Goal: Find specific page/section: Find specific page/section

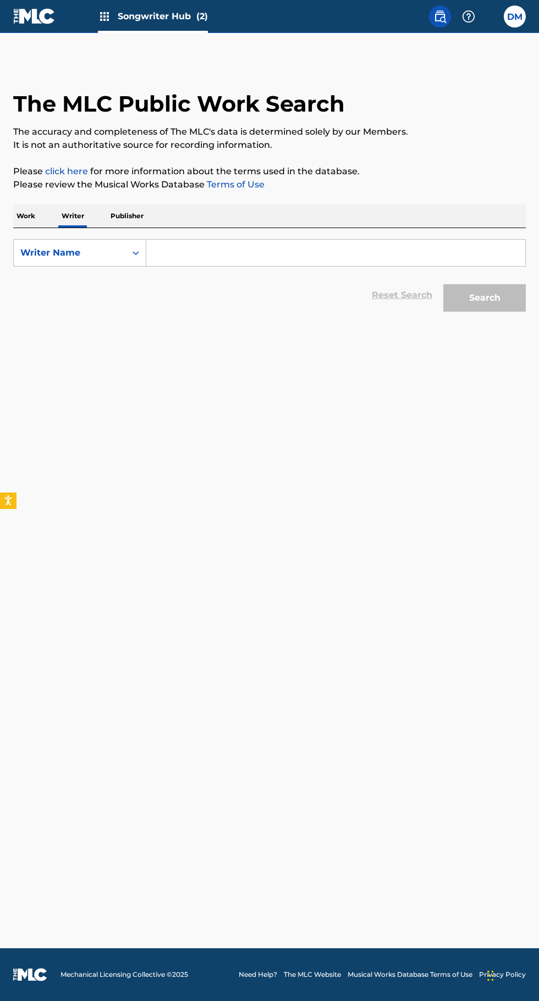
click at [231, 253] on input "Search Form" at bounding box center [335, 253] width 379 height 26
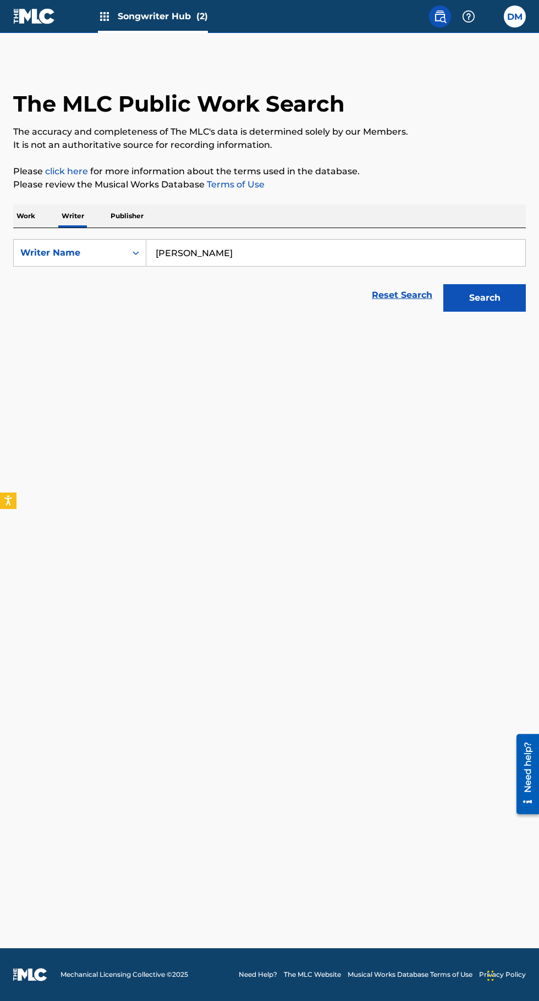
type input "[PERSON_NAME]"
click at [495, 301] on button "Search" at bounding box center [484, 297] width 82 height 27
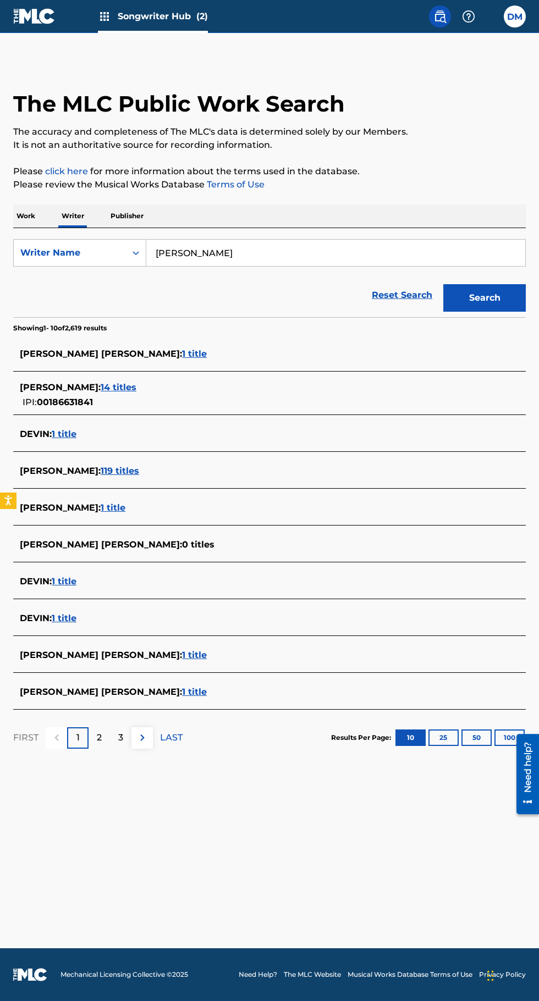
click at [101, 512] on span "1 title" at bounding box center [113, 507] width 25 height 10
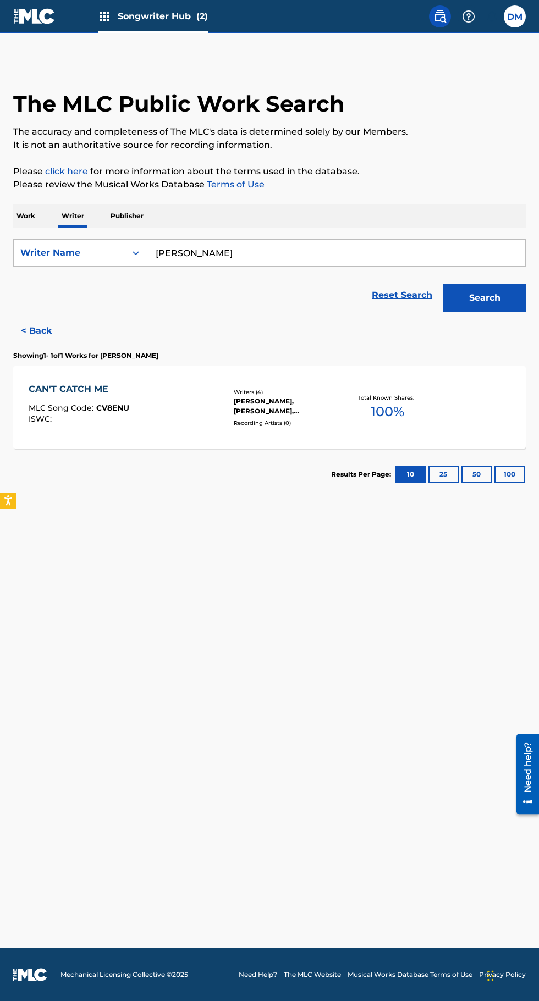
click at [32, 330] on button "< Back" at bounding box center [46, 330] width 66 height 27
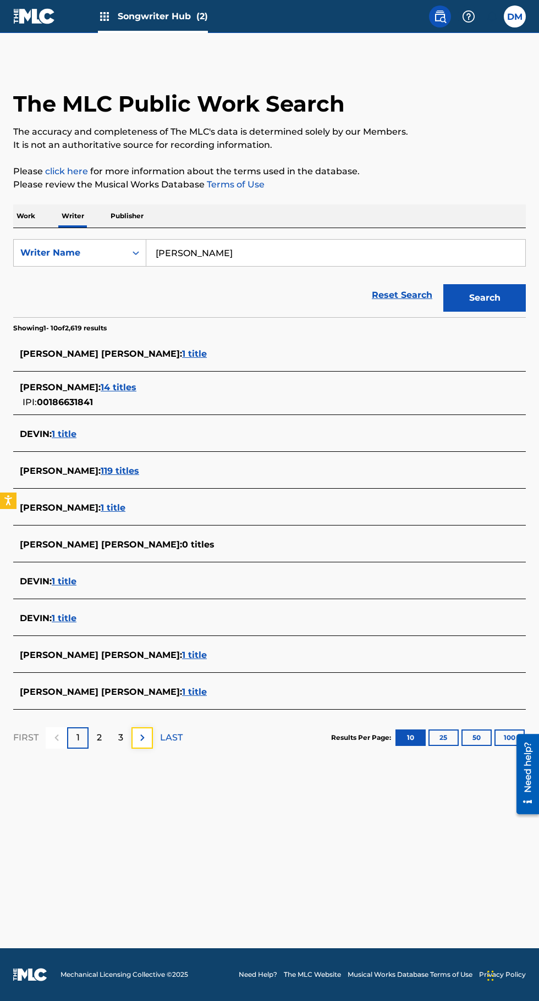
click at [146, 735] on img at bounding box center [142, 737] width 13 height 13
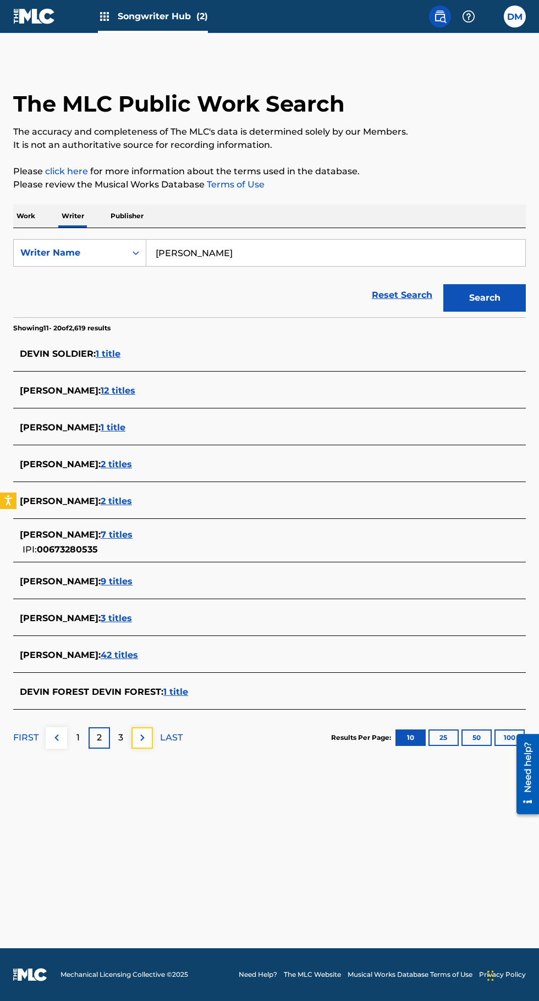
click at [142, 736] on img at bounding box center [142, 737] width 13 height 13
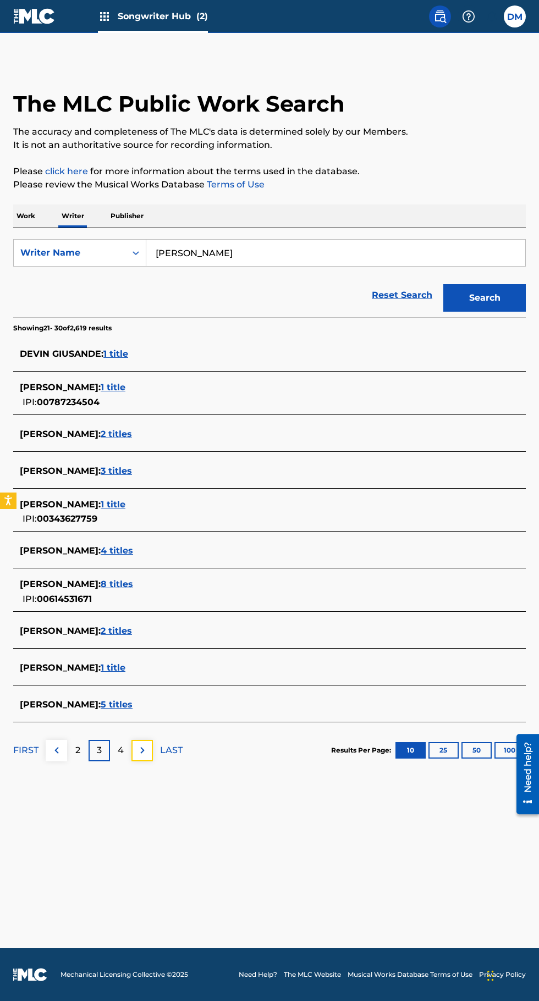
click at [146, 754] on img at bounding box center [142, 750] width 13 height 13
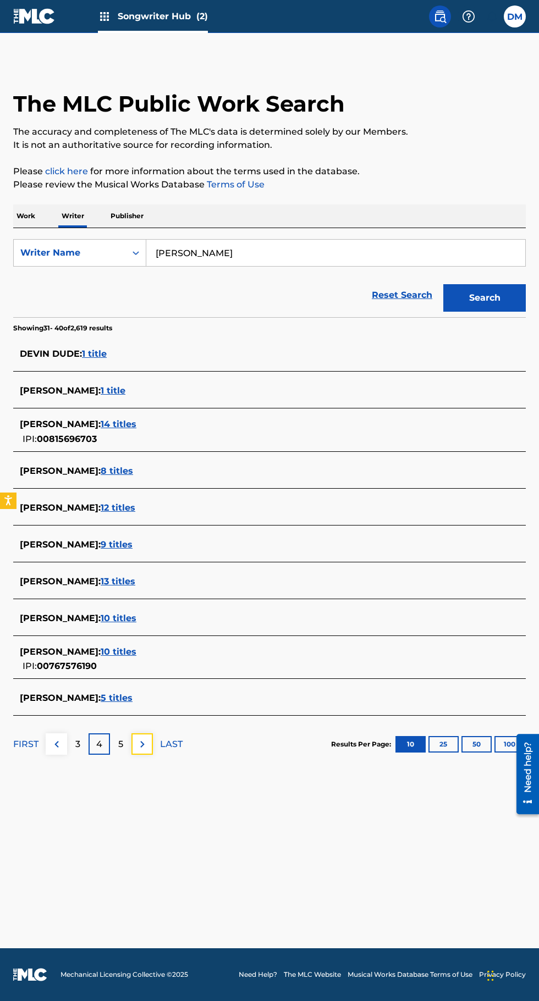
click at [142, 744] on img at bounding box center [142, 743] width 13 height 13
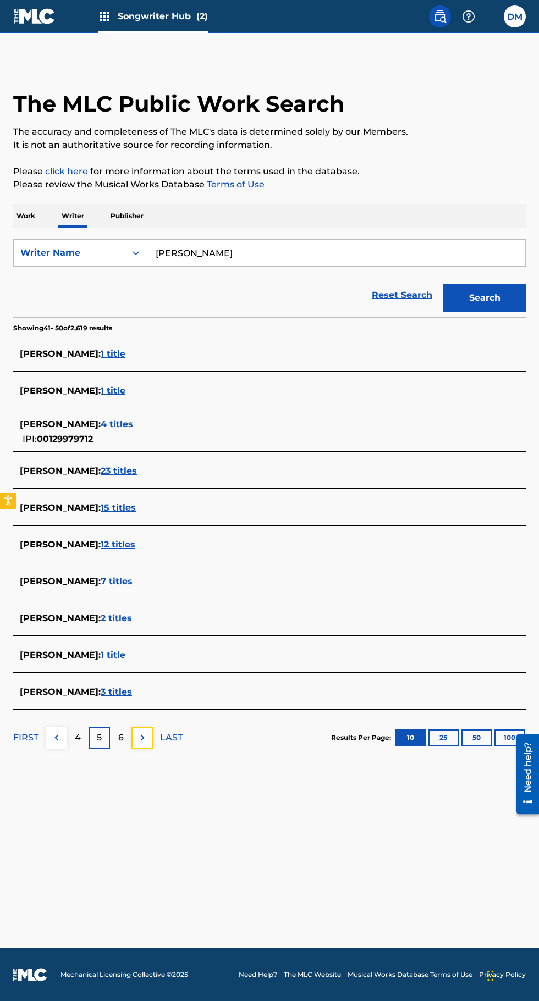
click at [142, 737] on img at bounding box center [142, 737] width 13 height 13
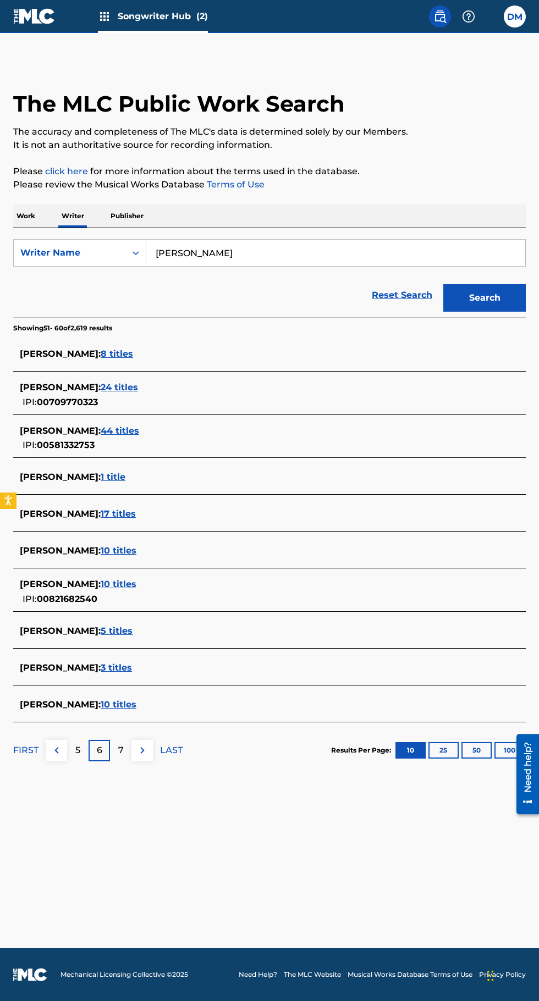
click at [23, 215] on p "Work" at bounding box center [25, 215] width 25 height 23
